Goal: Information Seeking & Learning: Find specific fact

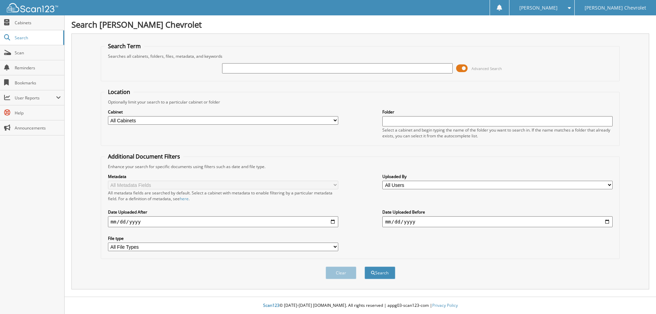
click at [242, 67] on input "text" at bounding box center [337, 68] width 230 height 10
type input "b"
type input "[PERSON_NAME]"
click at [128, 120] on select "All Cabinets ACCOUNTS PAYABLE RENTALS SERVICE RO Needs Filing" at bounding box center [223, 120] width 230 height 9
select select "5101"
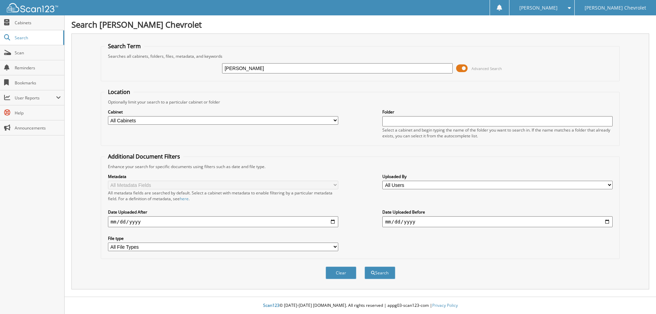
click at [108, 116] on select "All Cabinets ACCOUNTS PAYABLE RENTALS SERVICE RO Needs Filing" at bounding box center [223, 120] width 230 height 9
click at [381, 272] on button "Search" at bounding box center [380, 272] width 31 height 13
